Goal: Information Seeking & Learning: Learn about a topic

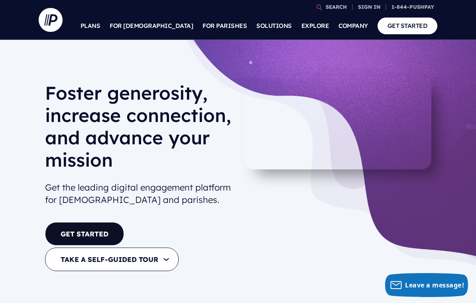
click at [270, 197] on ul "Explore Plans →" at bounding box center [315, 204] width 126 height 329
click at [450, 61] on section at bounding box center [238, 151] width 476 height 303
click at [334, 39] on p "Sign into your personal account to make a donation, view transactions, manage r…" at bounding box center [318, 59] width 124 height 46
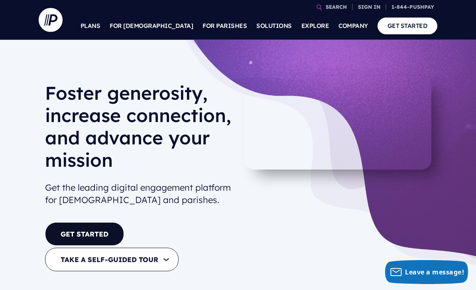
click at [315, 39] on p "Sign into your personal account to make a donation, view transactions, manage r…" at bounding box center [318, 59] width 124 height 46
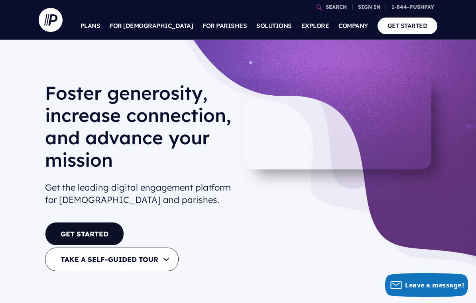
click at [366, 128] on p "Admin sign in for our Giving, [DEMOGRAPHIC_DATA] and MAS customers" at bounding box center [318, 130] width 124 height 34
click at [430, 58] on div "Foster generosity, increase connection, and advance your mission Get the leadin…" at bounding box center [238, 177] width 476 height 275
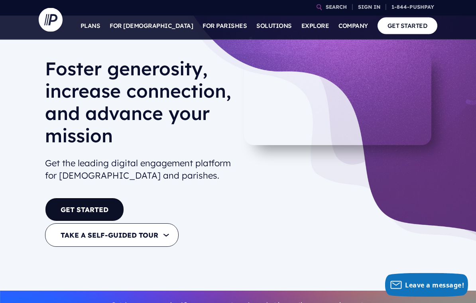
scroll to position [21, 0]
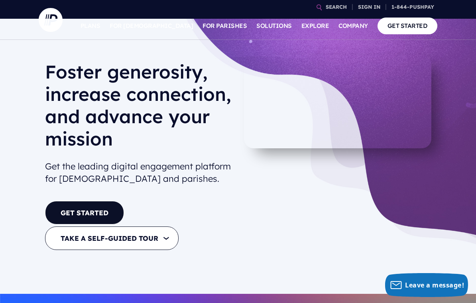
click at [220, 162] on link "Giving A powerful giving platform proven to increase generosity" at bounding box center [176, 183] width 122 height 43
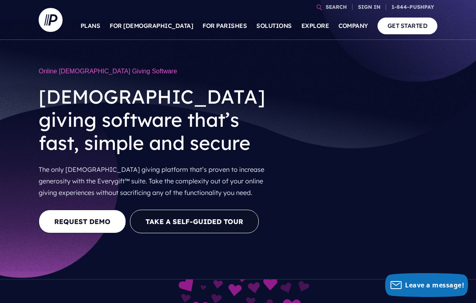
click at [353, 67] on link "Explore Plans →" at bounding box center [317, 71] width 87 height 26
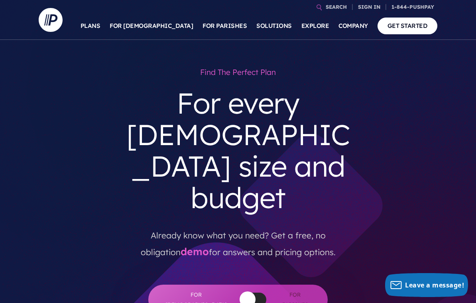
click at [338, 39] on p "Sign into your personal account to make a donation, view transactions, manage r…" at bounding box center [318, 59] width 124 height 46
